Goal: Task Accomplishment & Management: Manage account settings

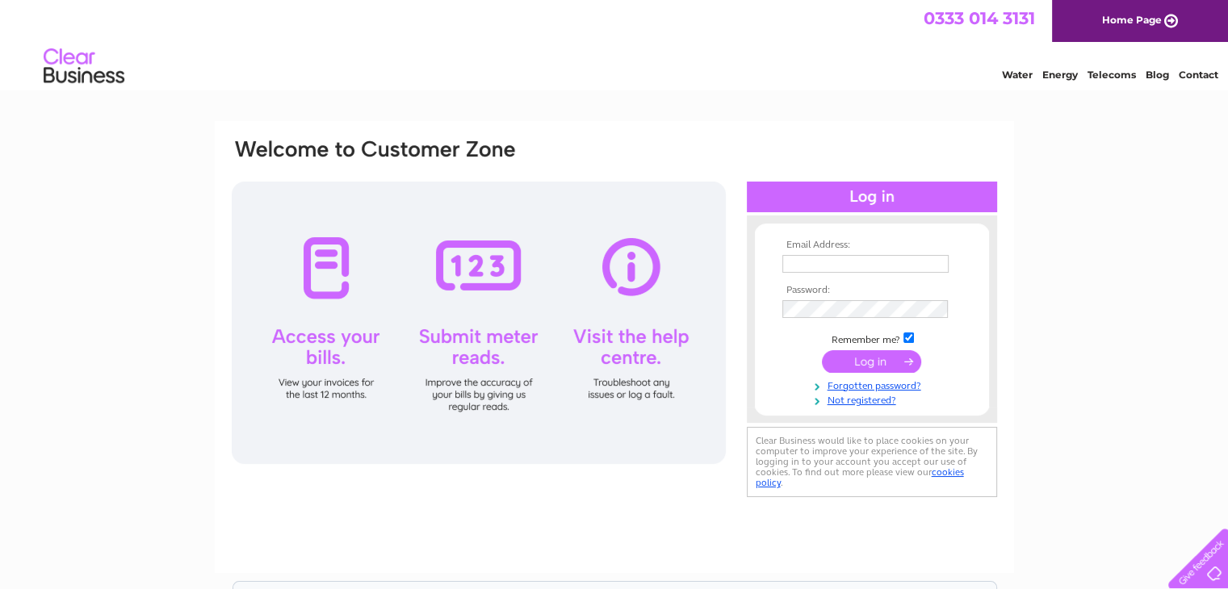
type input "zzclark19@outlook.com"
click at [859, 356] on input "submit" at bounding box center [871, 361] width 99 height 23
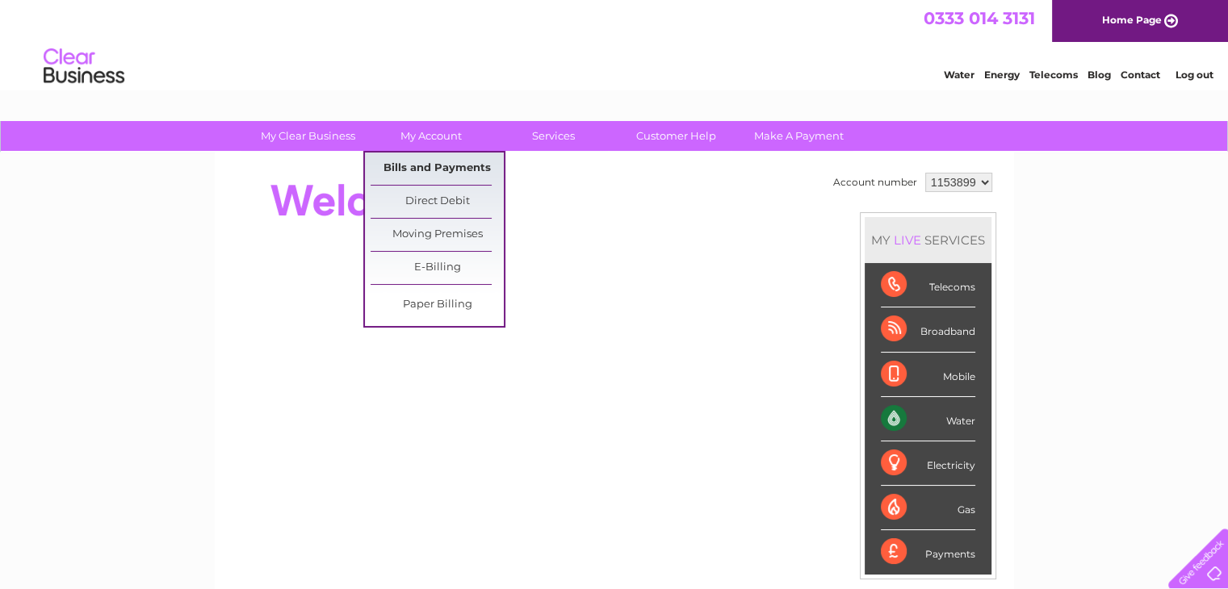
click at [417, 161] on link "Bills and Payments" at bounding box center [437, 169] width 133 height 32
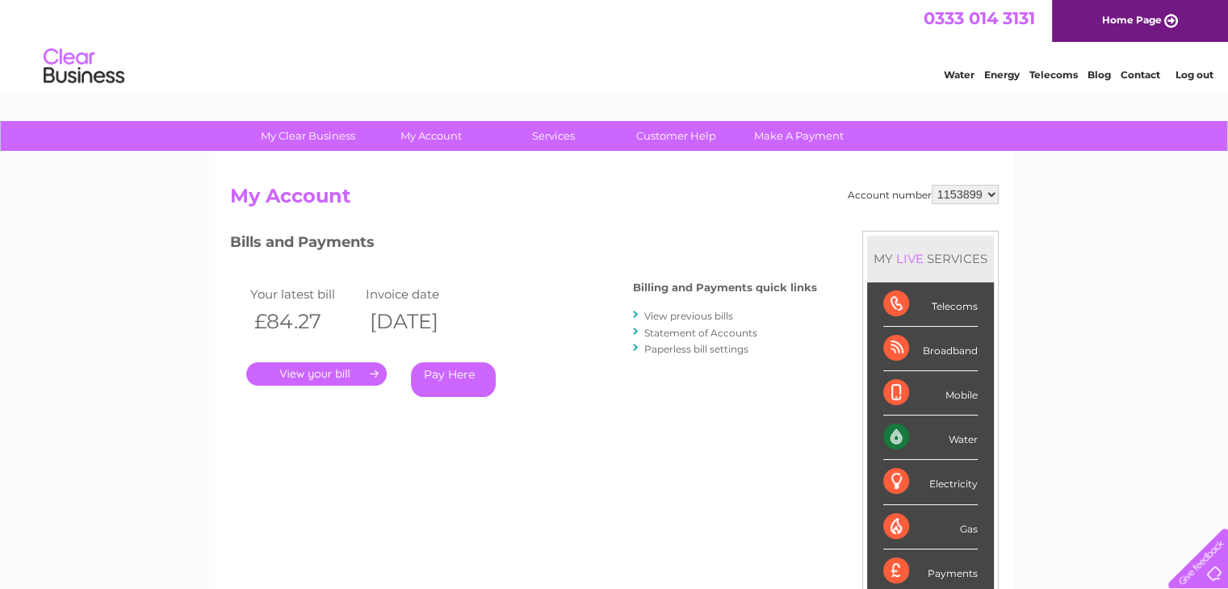
click at [675, 318] on link "View previous bills" at bounding box center [688, 316] width 89 height 12
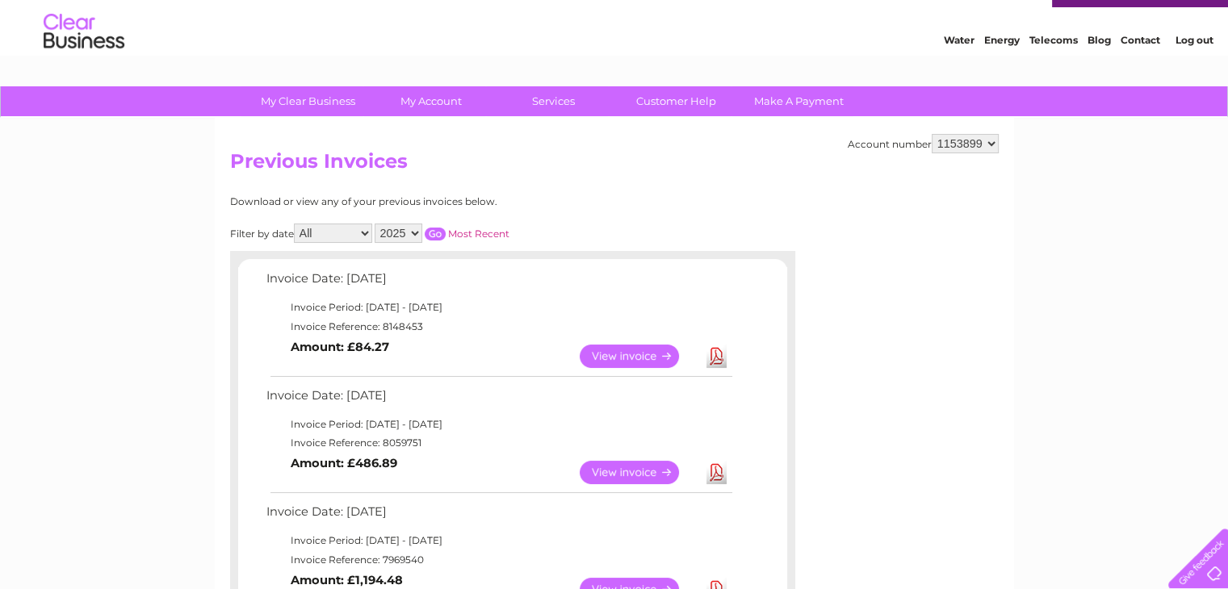
scroll to position [36, 0]
click at [604, 469] on link "View" at bounding box center [639, 471] width 119 height 23
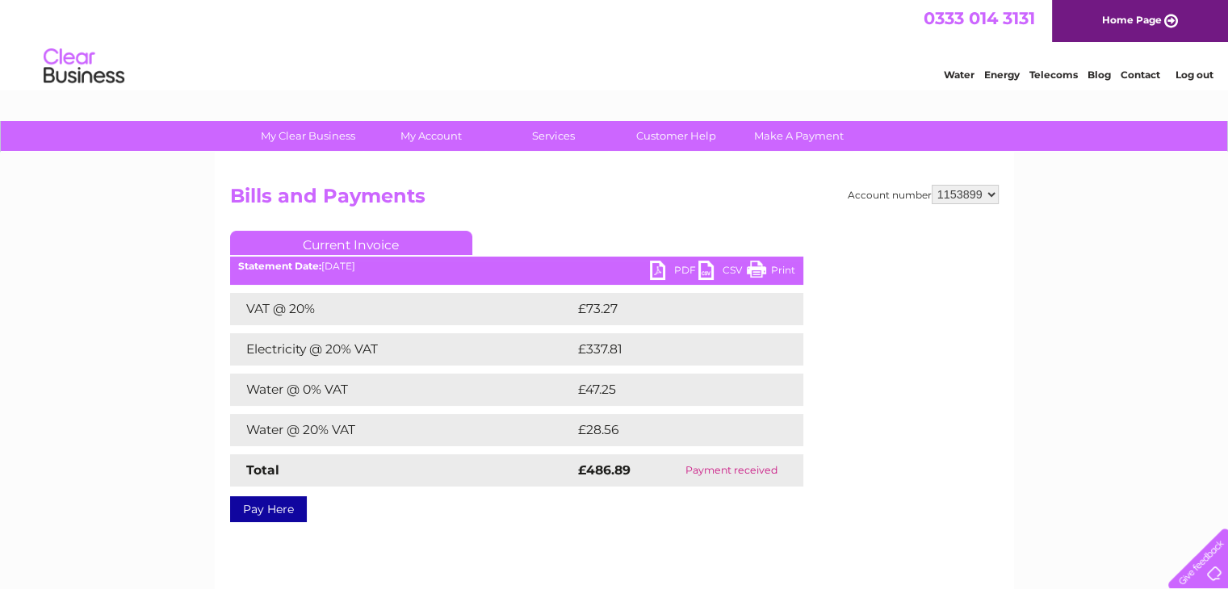
click at [771, 262] on link "Print" at bounding box center [771, 272] width 48 height 23
